Goal: Check status: Check status

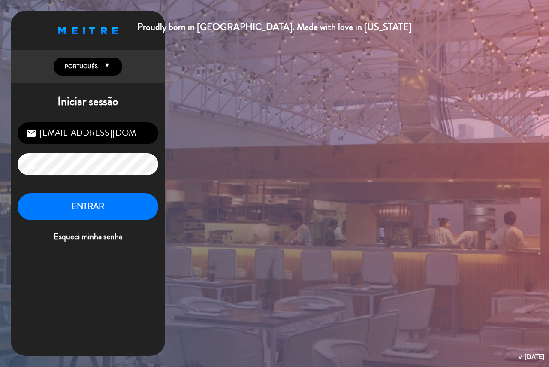
click at [115, 202] on button "ENTRAR" at bounding box center [88, 206] width 141 height 27
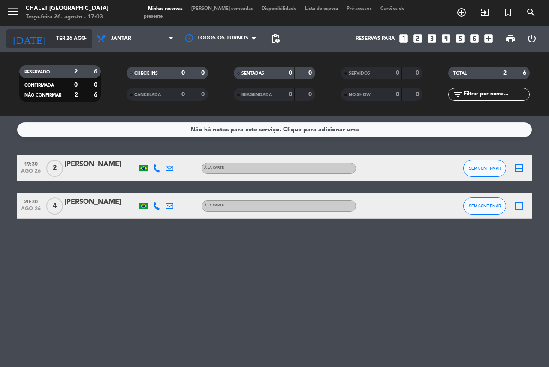
click at [52, 39] on input "Ter 26 ago" at bounding box center [86, 38] width 68 height 15
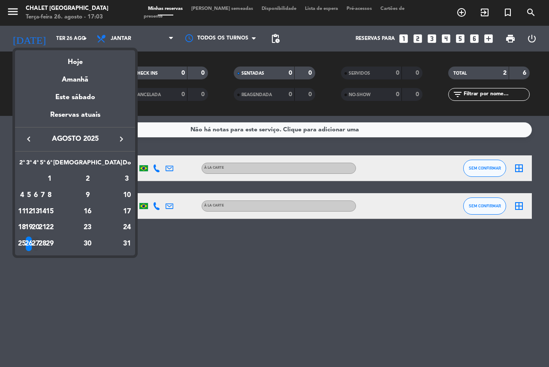
click at [39, 241] on div "27" at bounding box center [36, 243] width 6 height 15
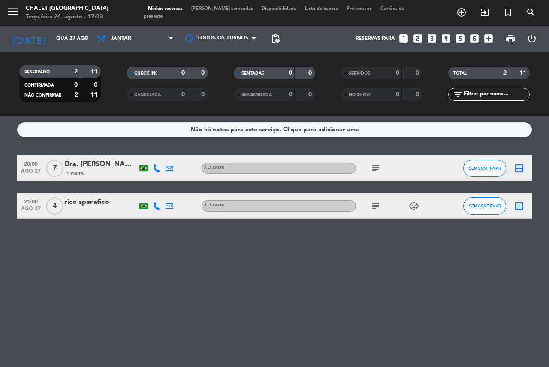
click at [373, 172] on icon "subject" at bounding box center [375, 168] width 10 height 10
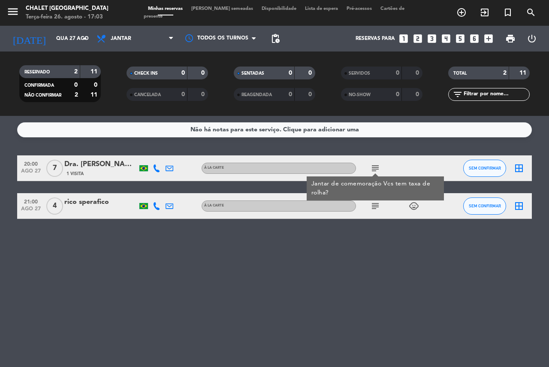
click at [377, 208] on icon "subject" at bounding box center [375, 206] width 10 height 10
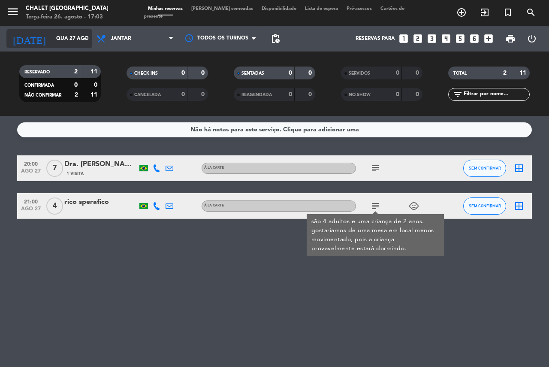
click at [57, 32] on input "Qua 27 ago" at bounding box center [86, 38] width 68 height 15
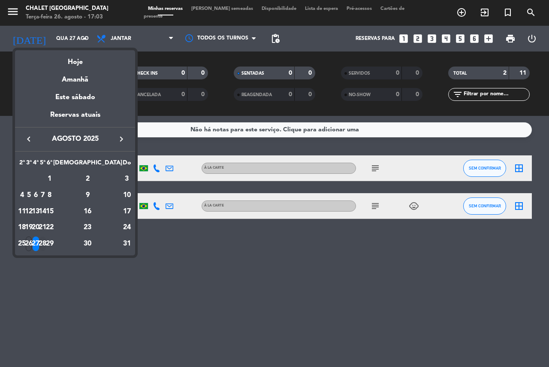
click at [46, 243] on div "28" at bounding box center [42, 243] width 6 height 15
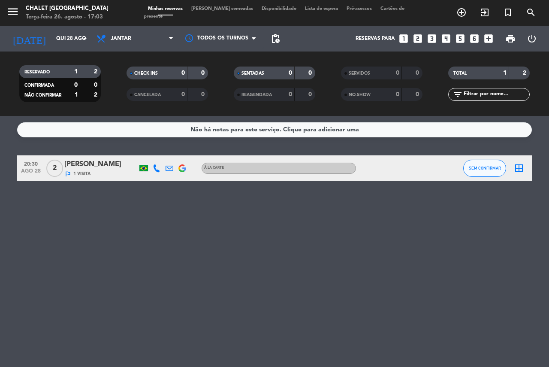
click at [99, 170] on div "outlined_flag 1 Visita" at bounding box center [100, 173] width 73 height 7
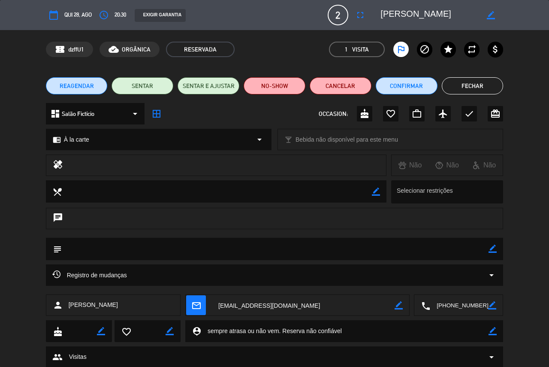
click at [82, 14] on span "Qui 28, ago" at bounding box center [77, 14] width 27 height 9
click at [468, 81] on button "Fechar" at bounding box center [473, 85] width 62 height 17
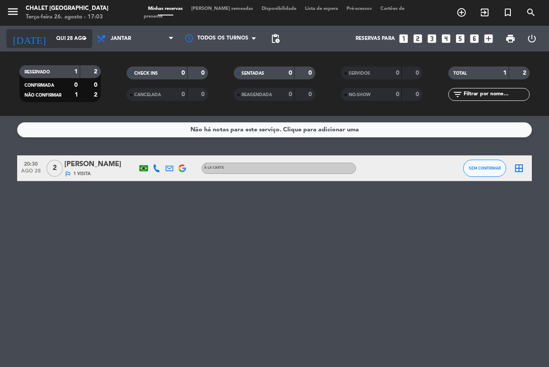
click at [68, 40] on input "Qui 28 ago" at bounding box center [86, 38] width 68 height 15
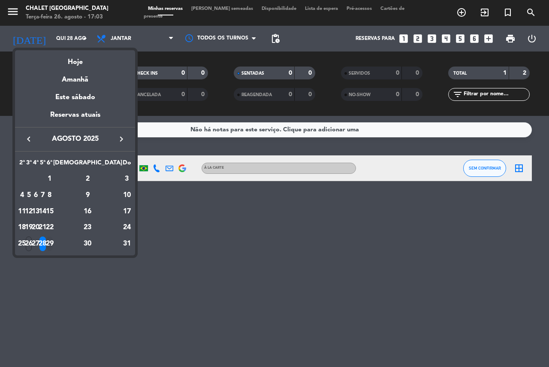
click at [53, 244] on div "29" at bounding box center [49, 243] width 6 height 15
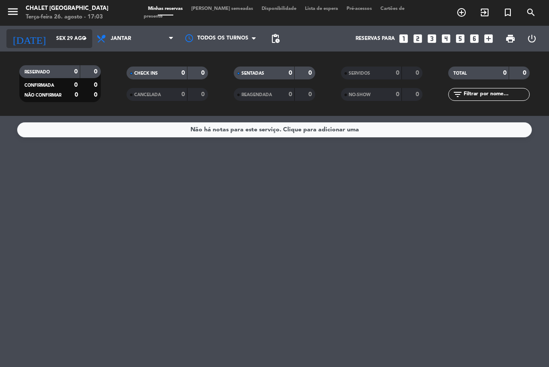
click at [76, 35] on input "Sex 29 ago" at bounding box center [86, 38] width 68 height 15
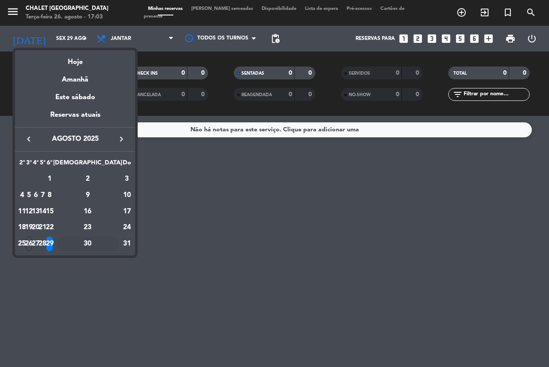
click at [110, 242] on div "30" at bounding box center [88, 243] width 62 height 15
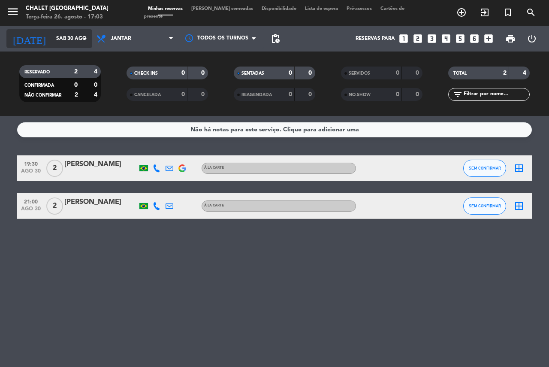
click at [46, 46] on div "[DATE] [DATE] arrow_drop_down" at bounding box center [49, 38] width 86 height 19
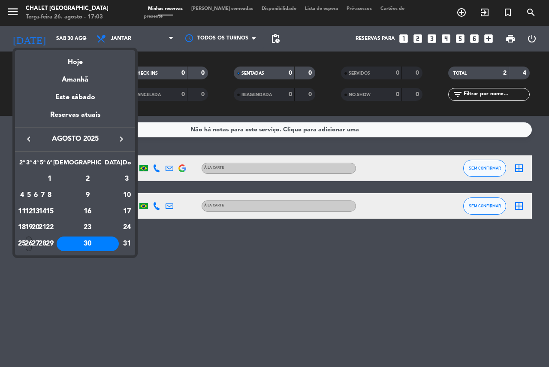
click at [32, 241] on div "26" at bounding box center [29, 243] width 6 height 15
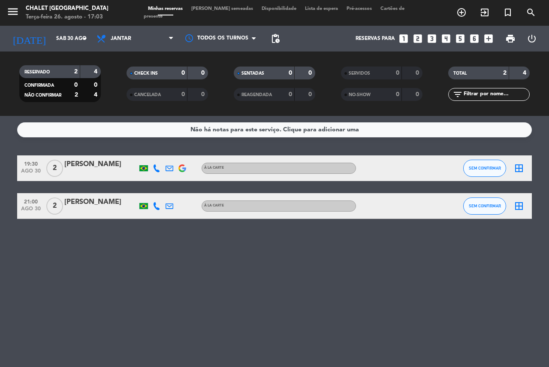
type input "Ter 26 ago"
